Goal: Task Accomplishment & Management: Use online tool/utility

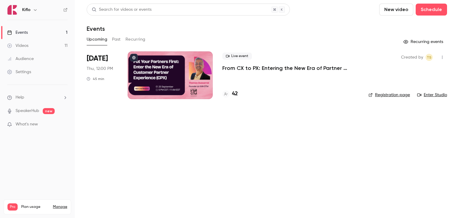
click at [167, 122] on main "Search for videos or events New video Schedule Events Upcoming Past Recurring R…" at bounding box center [267, 109] width 384 height 218
click at [164, 185] on main "Search for videos or events New video Schedule Events Upcoming Past Recurring R…" at bounding box center [267, 109] width 384 height 218
click at [153, 140] on main "Search for videos or events New video Schedule Events Upcoming Past Recurring R…" at bounding box center [267, 109] width 384 height 218
click at [152, 153] on main "Search for videos or events New video Schedule Events Upcoming Past Recurring R…" at bounding box center [267, 109] width 384 height 218
click at [117, 39] on button "Past" at bounding box center [116, 40] width 9 height 10
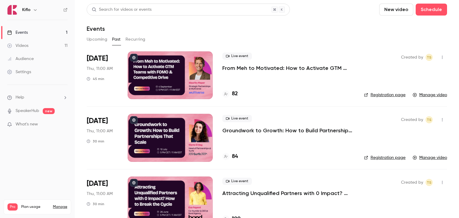
click at [100, 40] on button "Upcoming" at bounding box center [97, 40] width 21 height 10
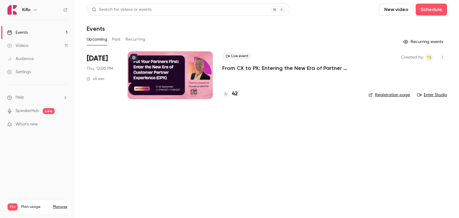
click at [269, 70] on p "From CX to PX: Entering the New Era of Partner Experience" at bounding box center [290, 67] width 136 height 7
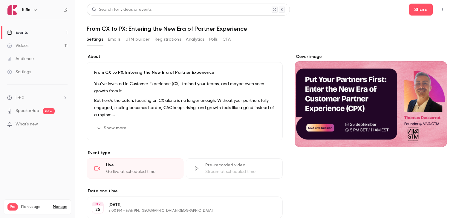
click at [167, 39] on button "Registrations" at bounding box center [167, 40] width 27 height 10
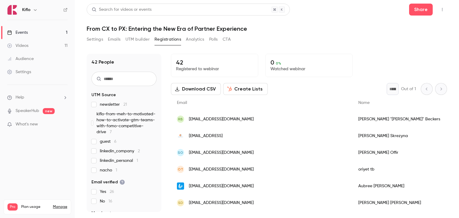
click at [273, 36] on div "Settings Emails UTM builder Registrations Analytics Polls CTA" at bounding box center [267, 41] width 360 height 12
click at [46, 32] on link "Events 1" at bounding box center [37, 32] width 75 height 13
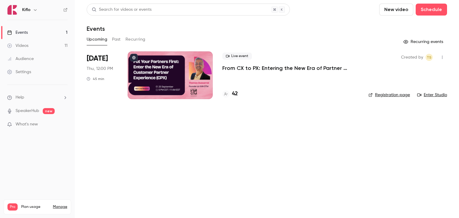
click at [161, 140] on main "Search for videos or events New video Schedule Events Upcoming Past Recurring R…" at bounding box center [267, 109] width 384 height 218
click at [118, 39] on button "Past" at bounding box center [116, 40] width 9 height 10
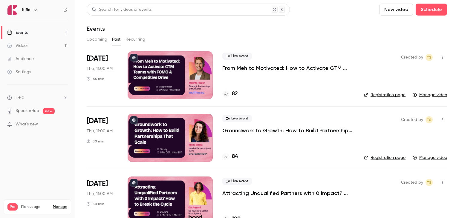
click at [253, 67] on p "From Meh to Motivated: How to Activate GTM Teams with FOMO & Competitive Drive" at bounding box center [288, 67] width 132 height 7
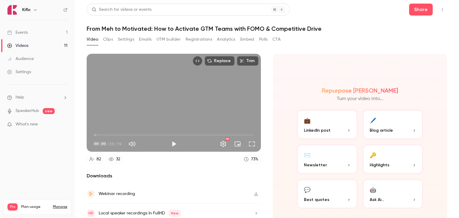
click at [194, 39] on button "Registrations" at bounding box center [198, 40] width 27 height 10
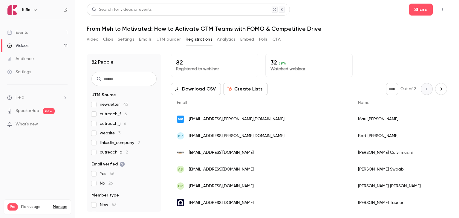
click at [33, 33] on link "Events 1" at bounding box center [37, 32] width 75 height 13
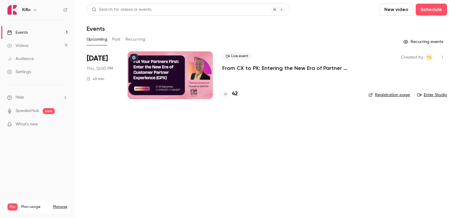
click at [187, 121] on main "Search for videos or events New video Schedule Events Upcoming Past Recurring R…" at bounding box center [267, 109] width 384 height 218
click at [43, 31] on link "Events 1" at bounding box center [37, 32] width 75 height 13
click at [147, 128] on main "Search for videos or events New video Schedule Events Upcoming Past Recurring R…" at bounding box center [267, 109] width 384 height 218
click at [138, 153] on main "Search for videos or events New video Schedule Events Upcoming Past Recurring R…" at bounding box center [267, 109] width 384 height 218
click at [125, 162] on main "Search for videos or events New video Schedule Events Upcoming Past Recurring R…" at bounding box center [267, 109] width 384 height 218
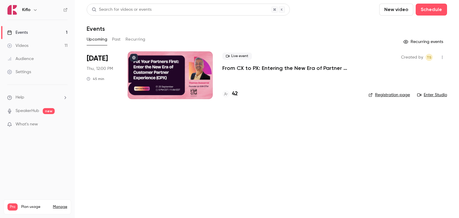
click at [125, 161] on main "Search for videos or events New video Schedule Events Upcoming Past Recurring R…" at bounding box center [267, 109] width 384 height 218
click at [115, 40] on button "Past" at bounding box center [116, 40] width 9 height 10
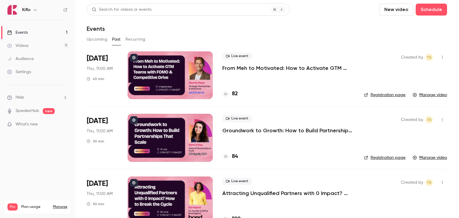
click at [32, 31] on link "Events 1" at bounding box center [37, 32] width 75 height 13
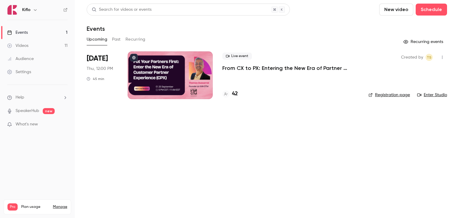
click at [156, 153] on main "Search for videos or events New video Schedule Events Upcoming Past Recurring R…" at bounding box center [267, 109] width 384 height 218
click at [170, 141] on main "Search for videos or events New video Schedule Events Upcoming Past Recurring R…" at bounding box center [267, 109] width 384 height 218
click at [115, 41] on button "Past" at bounding box center [116, 40] width 9 height 10
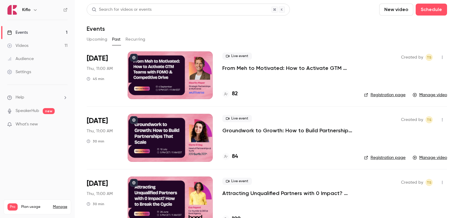
click at [93, 39] on button "Upcoming" at bounding box center [97, 40] width 21 height 10
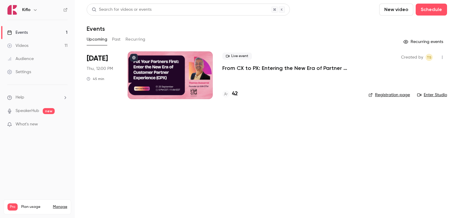
click at [239, 70] on p "From CX to PX: Entering the New Era of Partner Experience" at bounding box center [290, 67] width 136 height 7
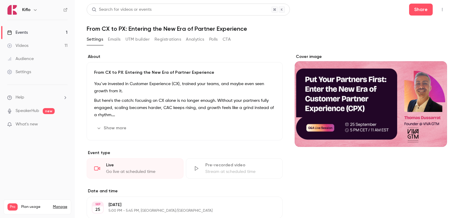
click at [139, 40] on button "UTM builder" at bounding box center [137, 40] width 24 height 10
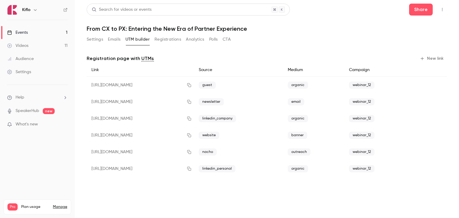
click at [167, 40] on button "Registrations" at bounding box center [167, 40] width 27 height 10
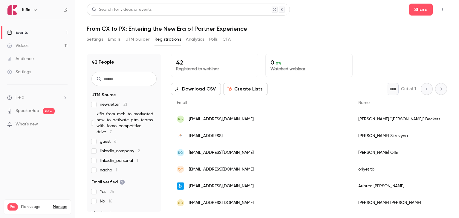
click at [138, 41] on button "UTM builder" at bounding box center [137, 40] width 24 height 10
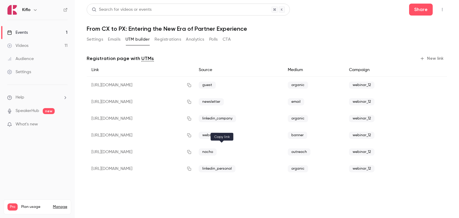
click at [191, 151] on icon "button" at bounding box center [189, 152] width 4 height 4
click at [46, 31] on link "Events 1" at bounding box center [37, 32] width 75 height 13
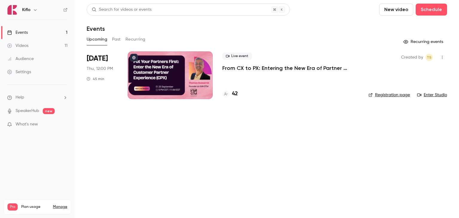
click at [424, 95] on link "Enter Studio" at bounding box center [432, 95] width 30 height 6
click at [230, 69] on p "From CX to PX: Entering the New Era of Partner Experience" at bounding box center [290, 67] width 136 height 7
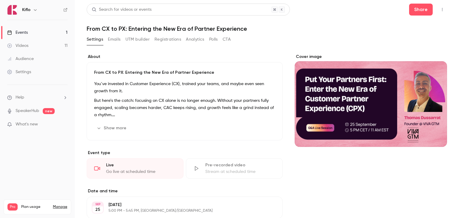
click at [146, 41] on button "UTM builder" at bounding box center [137, 40] width 24 height 10
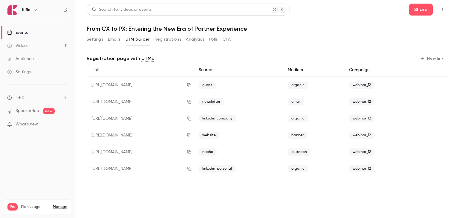
click at [173, 57] on div "Registration page with UTMs New link" at bounding box center [267, 59] width 360 height 10
click at [167, 41] on button "Registrations" at bounding box center [167, 40] width 27 height 10
